Goal: Use online tool/utility: Use online tool/utility

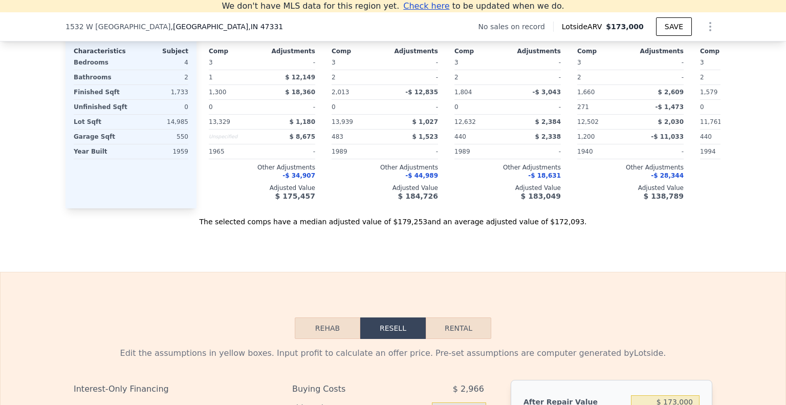
scroll to position [0, 4]
click at [446, 337] on button "Rental" at bounding box center [459, 327] width 66 height 21
select select "30"
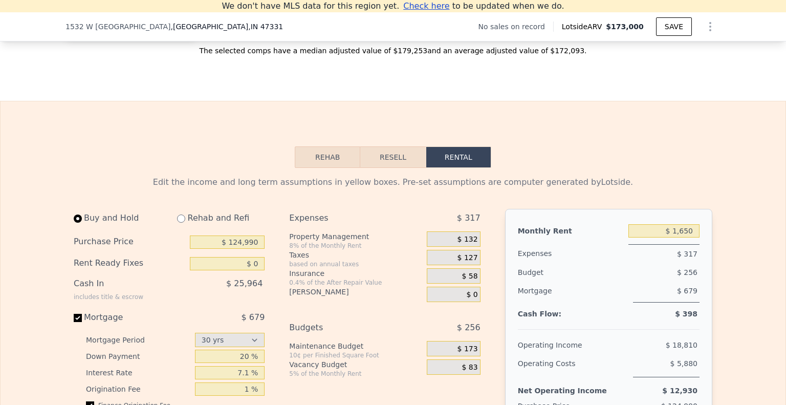
scroll to position [1378, 0]
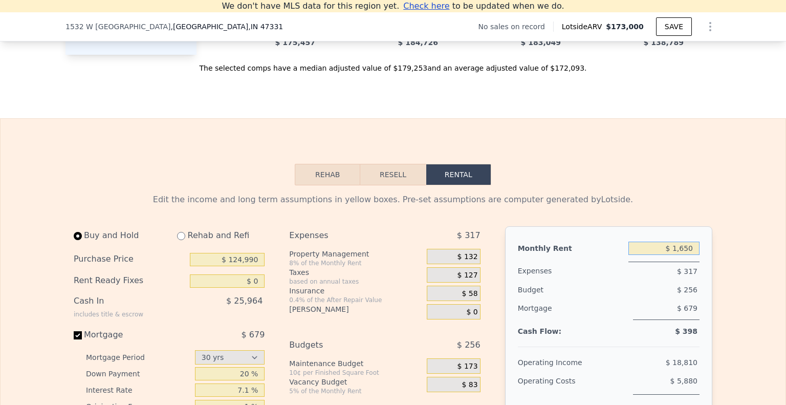
click at [659, 255] on input "$ 1,650" at bounding box center [664, 248] width 71 height 13
type input "$ 1,200"
click at [232, 266] on input "$ 124,990" at bounding box center [227, 259] width 75 height 13
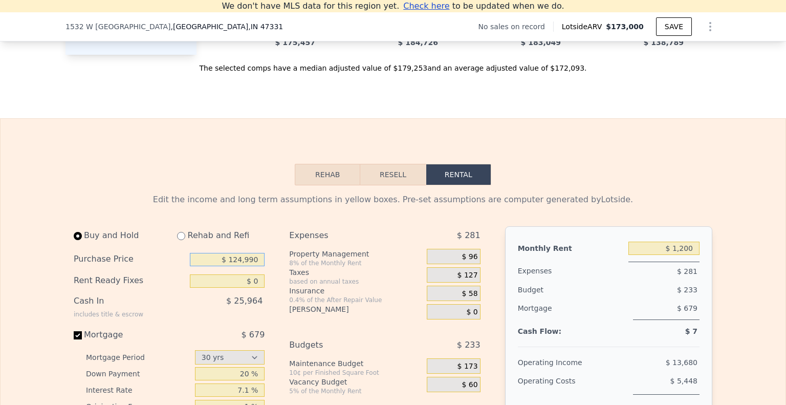
click at [232, 266] on input "$ 124,990" at bounding box center [227, 259] width 75 height 13
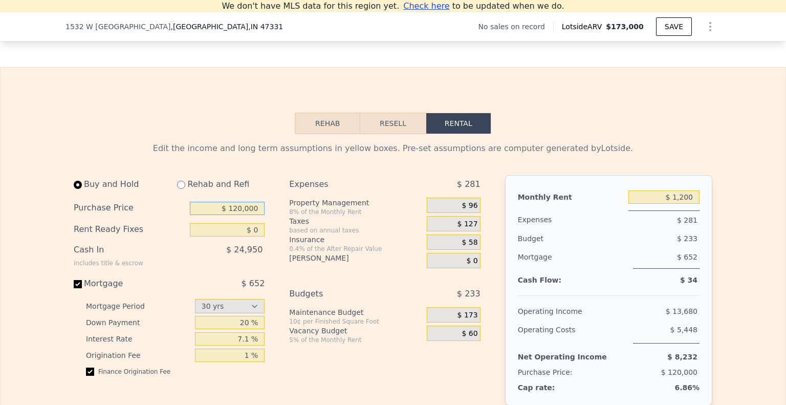
scroll to position [1480, 0]
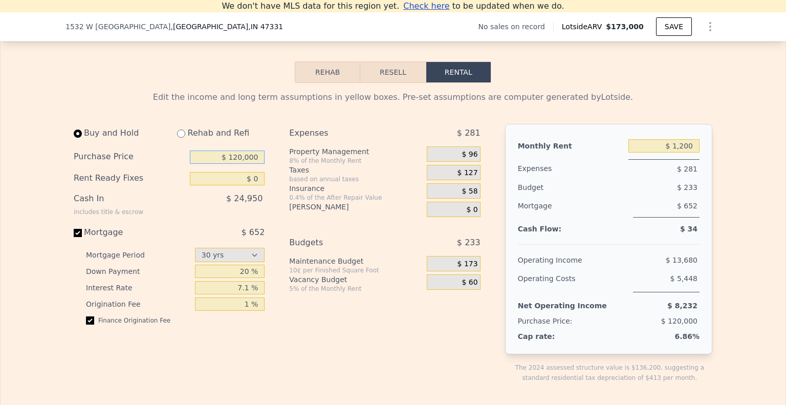
click at [239, 164] on input "$ 120,000" at bounding box center [227, 156] width 75 height 13
type input "$ 110,000"
